Goal: Task Accomplishment & Management: Manage account settings

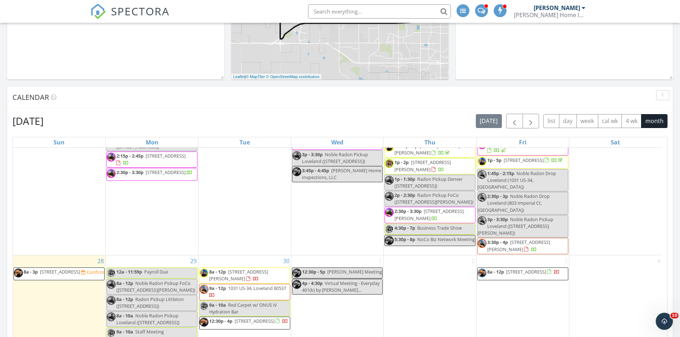
scroll to position [428, 0]
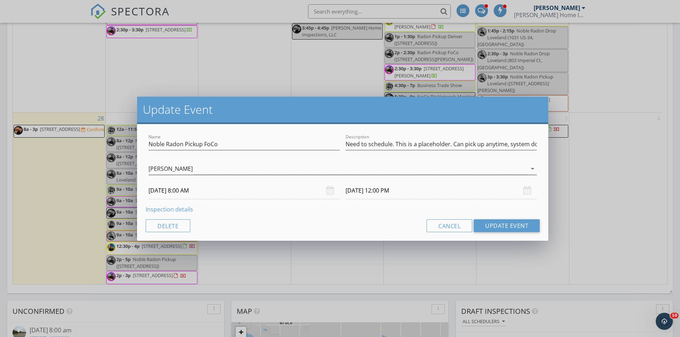
click at [246, 164] on div "[PERSON_NAME]" at bounding box center [338, 169] width 378 height 12
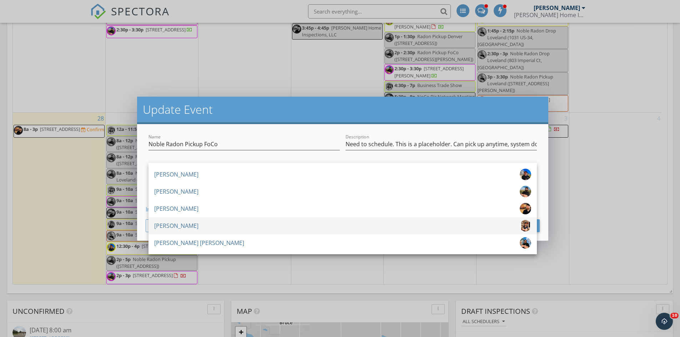
click at [176, 227] on div "[PERSON_NAME]" at bounding box center [176, 225] width 44 height 11
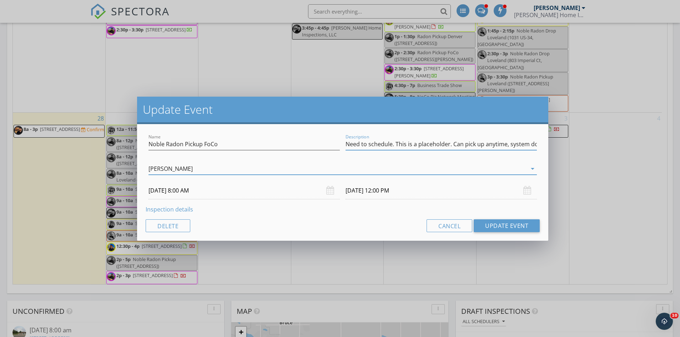
click at [444, 145] on input "Need to schedule. This is a placeholder. Can pick up anytime, system done [DATE…" at bounding box center [441, 145] width 191 height 12
drag, startPoint x: 528, startPoint y: 144, endPoint x: 338, endPoint y: 145, distance: 190.3
click at [338, 145] on div "Name Noble Radon Pickup FoCo Description Need to schedule. This is a . Can pick…" at bounding box center [343, 145] width 394 height 25
type input "day."
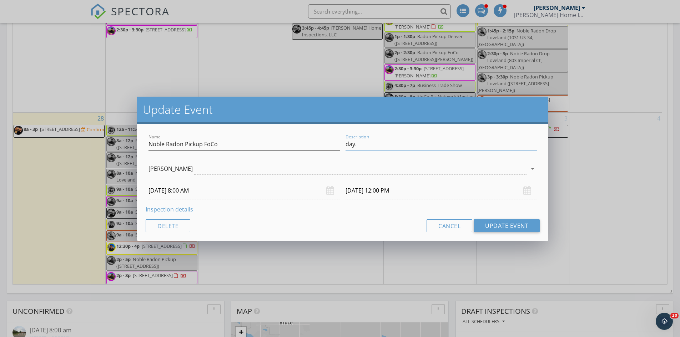
drag, startPoint x: 379, startPoint y: 145, endPoint x: 333, endPoint y: 144, distance: 46.1
click at [333, 144] on div "Name Noble Radon Pickup FoCo Description day." at bounding box center [343, 145] width 394 height 25
type input "Front Door: 1919"
click at [489, 225] on button "Update Event" at bounding box center [507, 226] width 66 height 13
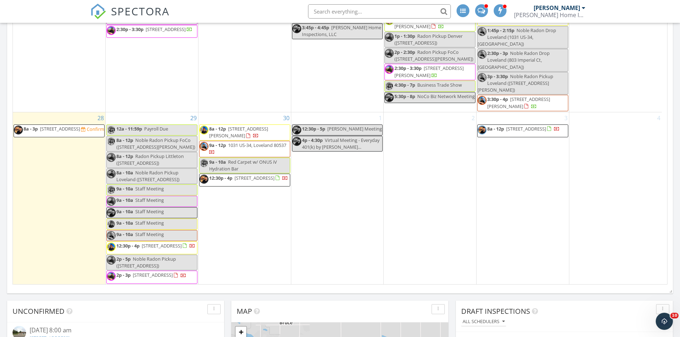
scroll to position [663, 0]
drag, startPoint x: 153, startPoint y: 160, endPoint x: 155, endPoint y: 152, distance: 8.1
click at [155, 153] on span "Radon Pickup Littleton ([STREET_ADDRESS])" at bounding box center [149, 159] width 67 height 13
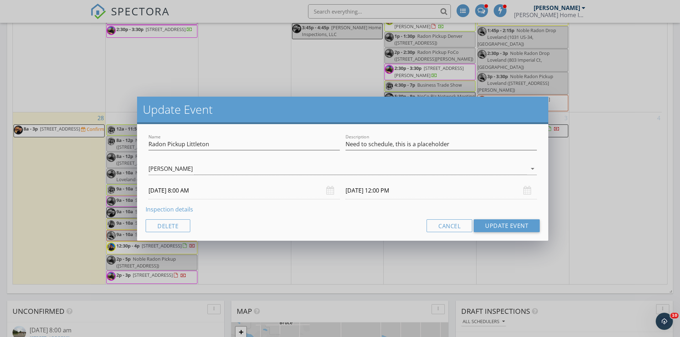
click at [212, 195] on input "[DATE] 8:00 AM" at bounding box center [244, 190] width 191 height 17
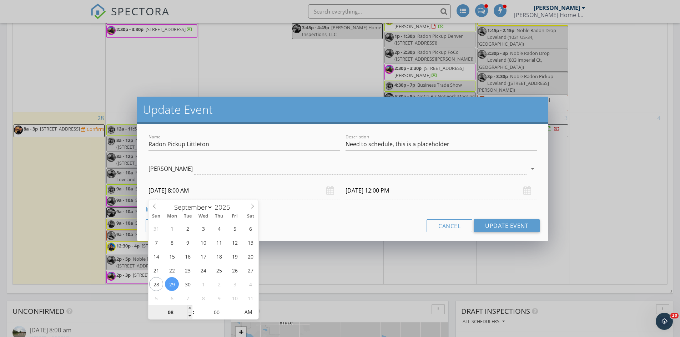
click at [173, 314] on input "08" at bounding box center [171, 313] width 44 height 14
type input "12"
type input "[DATE] 12:00 AM"
click at [214, 314] on input "00" at bounding box center [217, 313] width 44 height 14
type input "[DATE] 4:00 AM"
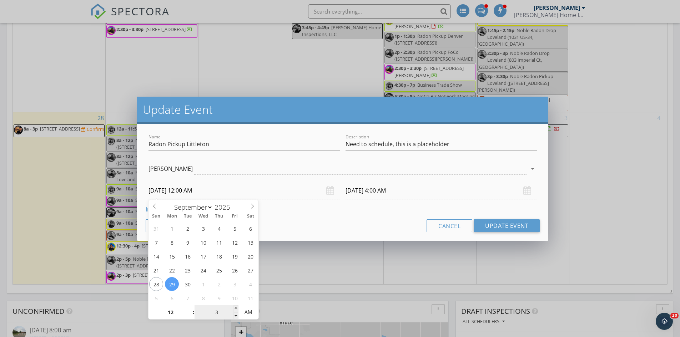
type input "30"
type input "[DATE] 12:30 PM"
type input "[DATE] 4:30 PM"
click at [247, 316] on span "AM" at bounding box center [248, 312] width 20 height 14
type input "30"
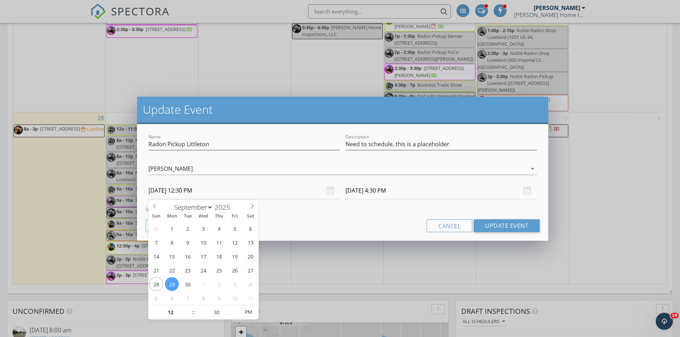
click at [302, 227] on div "Cancel Update Event" at bounding box center [343, 226] width 394 height 13
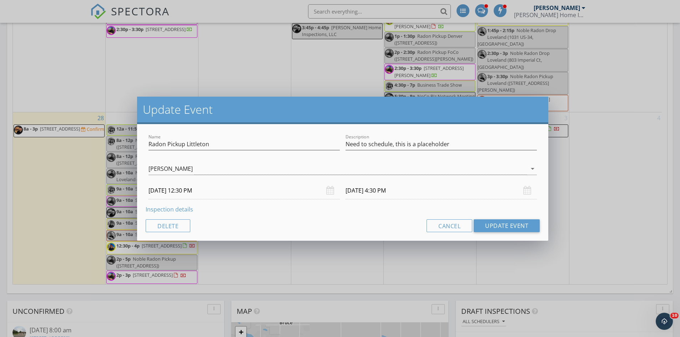
click at [390, 192] on input "[DATE] 4:30 PM" at bounding box center [441, 190] width 191 height 17
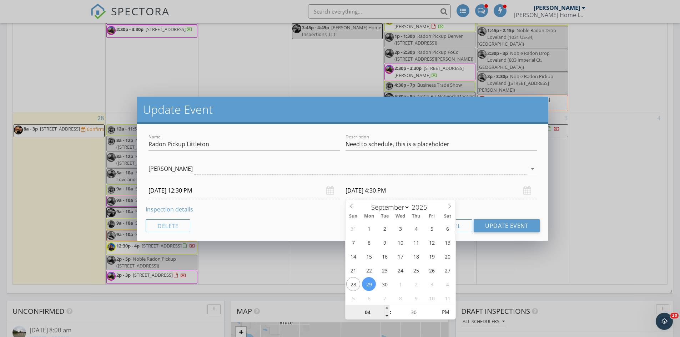
click at [369, 312] on input "04" at bounding box center [368, 313] width 44 height 14
type input "02"
type input "[DATE] 2:30 PM"
click at [325, 231] on div "Cancel Update Event" at bounding box center [343, 226] width 394 height 13
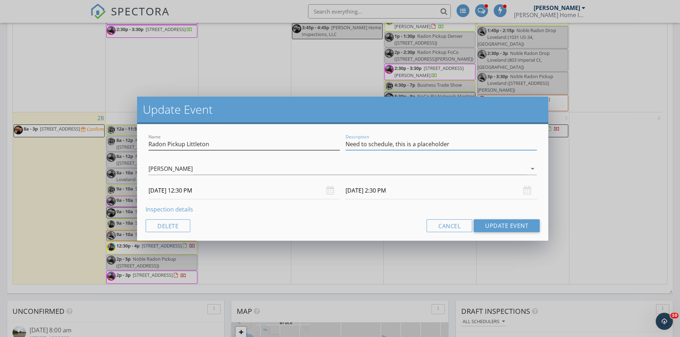
drag, startPoint x: 453, startPoint y: 145, endPoint x: 338, endPoint y: 144, distance: 115.3
click at [338, 144] on div "Name Radon Pickup Littleton Description Need to schedule, this is a placeholder" at bounding box center [343, 145] width 394 height 25
type input "Sentrilock: Enter + 24637 1992 1570 + Enter"
click at [508, 225] on button "Update Event" at bounding box center [507, 226] width 66 height 13
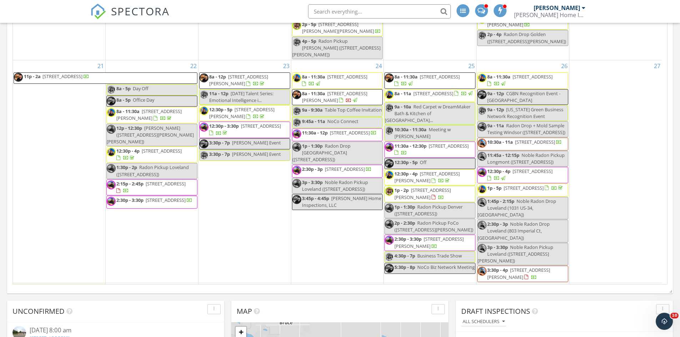
scroll to position [464, 0]
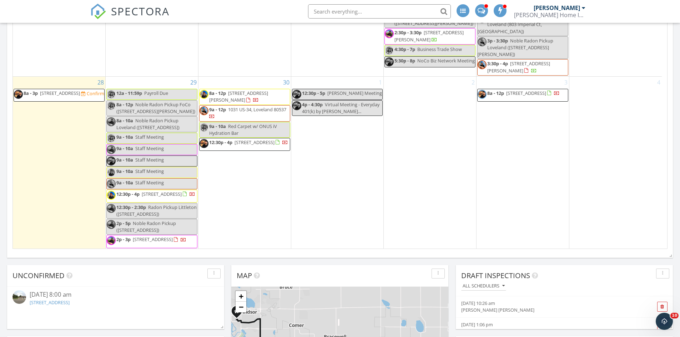
select select "8"
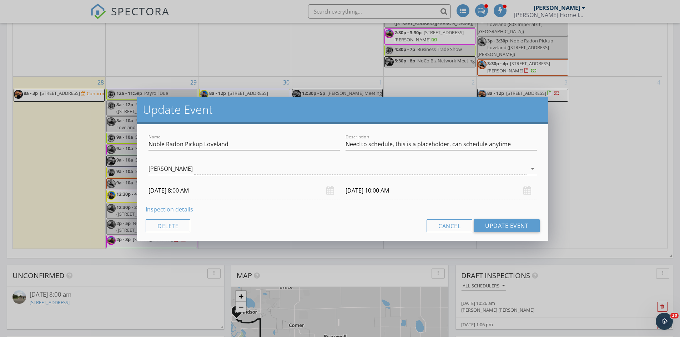
click at [215, 196] on input "[DATE] 8:00 AM" at bounding box center [244, 190] width 191 height 17
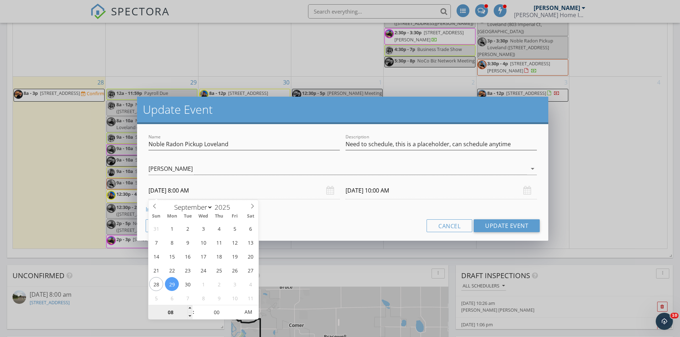
click at [172, 315] on input "08" at bounding box center [171, 313] width 44 height 14
type input "03"
type input "[DATE] 3:00 PM"
type input "[DATE] 5:00 PM"
click at [248, 312] on span "PM" at bounding box center [248, 312] width 20 height 14
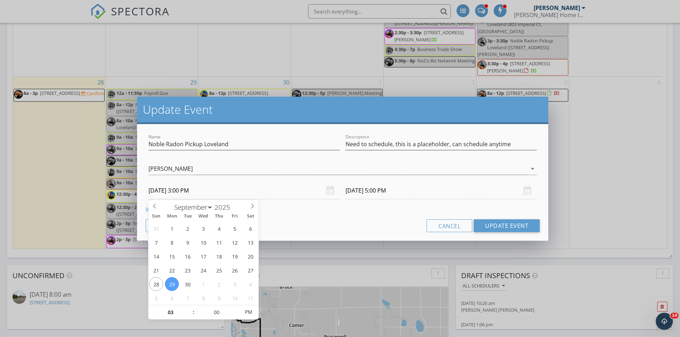
click at [291, 223] on div "Cancel Update Event" at bounding box center [343, 226] width 394 height 13
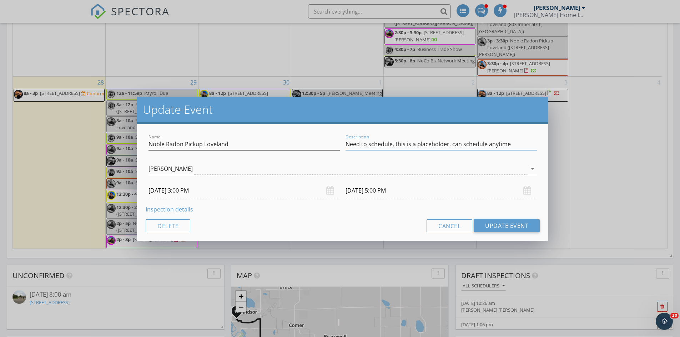
drag, startPoint x: 514, startPoint y: 144, endPoint x: 328, endPoint y: 144, distance: 185.6
click at [328, 144] on div "Name Noble Radon Pickup Loveland Description Need to schedule, this is a placeh…" at bounding box center [343, 145] width 394 height 25
type input "Front Door Keypad: 8947"
click at [497, 226] on button "Update Event" at bounding box center [507, 226] width 66 height 13
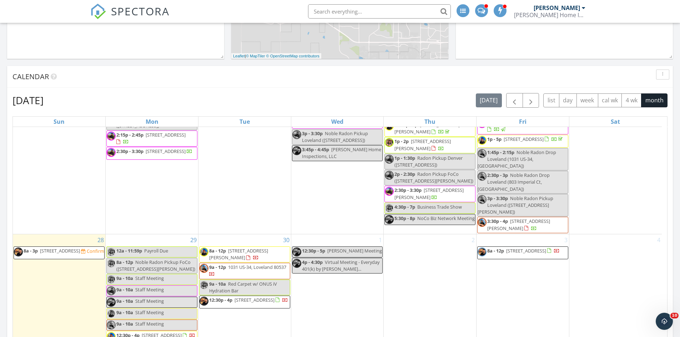
scroll to position [449, 0]
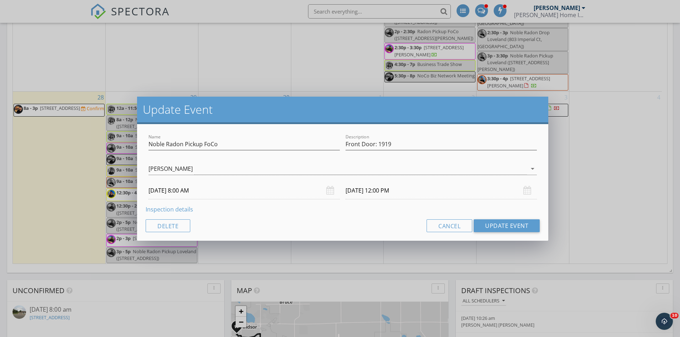
click at [385, 189] on input "[DATE] 12:00 PM" at bounding box center [441, 190] width 191 height 17
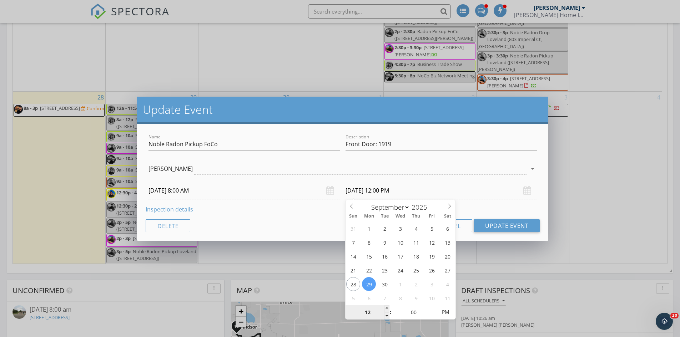
click at [368, 311] on input "12" at bounding box center [368, 313] width 44 height 14
type input "10"
type input "[DATE] 10:00 AM"
click at [444, 313] on span "AM" at bounding box center [446, 312] width 20 height 14
click at [507, 227] on button "Update Event" at bounding box center [507, 226] width 66 height 13
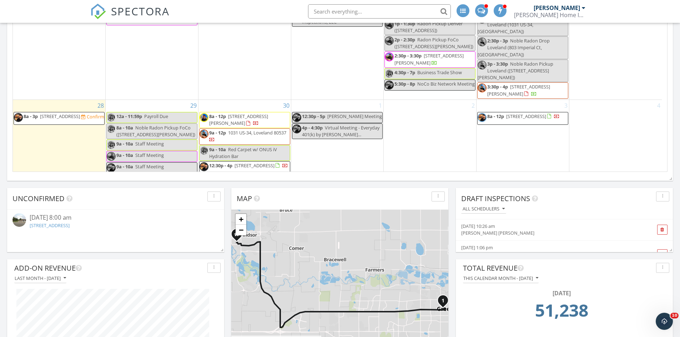
scroll to position [628, 0]
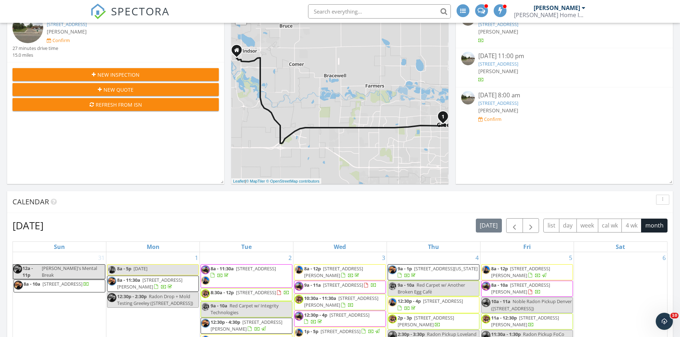
scroll to position [179, 0]
